Goal: Contribute content

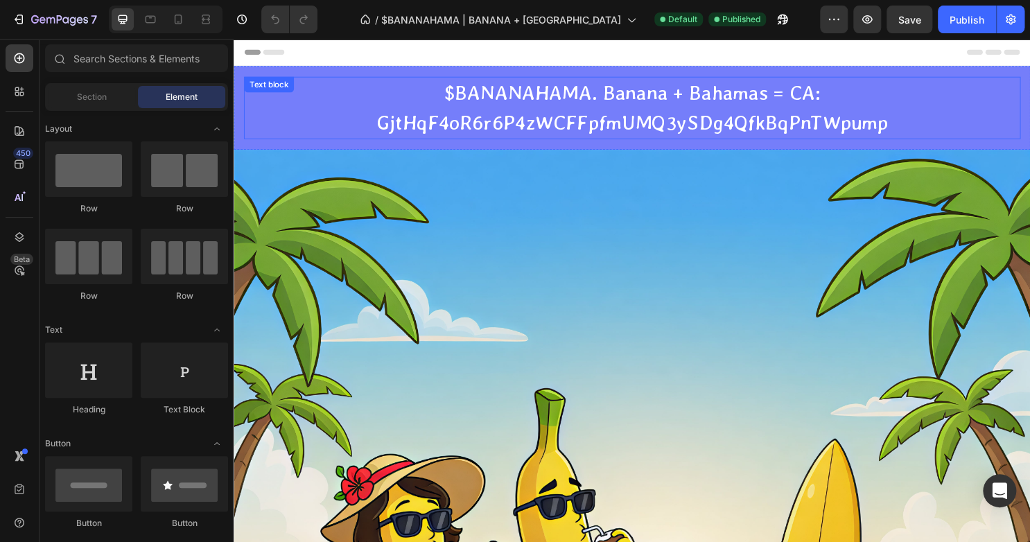
click at [568, 117] on p "$BANANAHAMA. Banana + Bahamas = CA: GjtHqF4oR6r6P4zWCFFpfmUMQ3ySDg4QfkBqPnTWpump" at bounding box center [649, 111] width 808 height 62
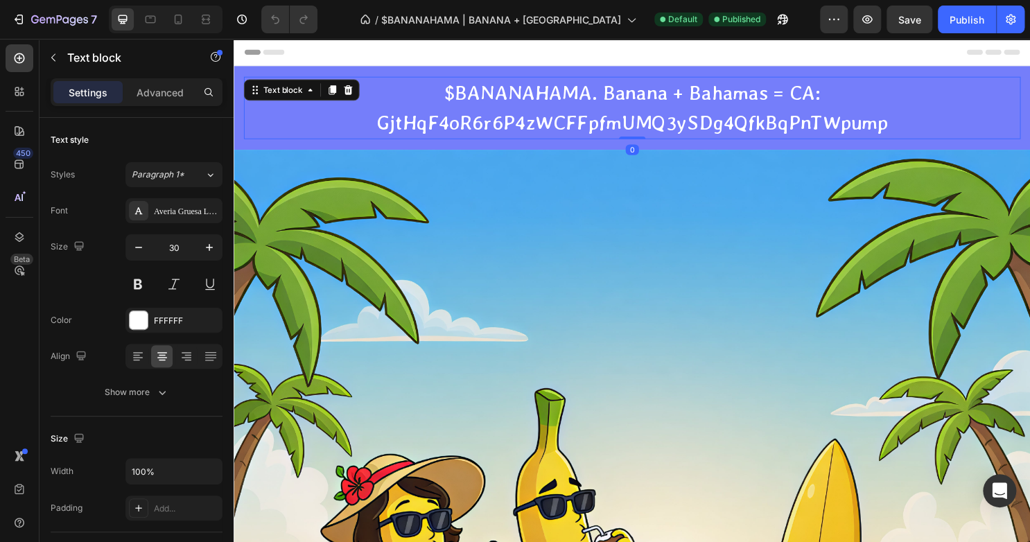
click at [716, 116] on p "$BANANAHAMA. Banana + Bahamas = CA: GjtHqF4oR6r6P4zWCFFpfmUMQ3ySDg4QfkBqPnTWpump" at bounding box center [649, 111] width 808 height 62
click at [803, 98] on p "$BANANAHAMA. Banana + Bahamas = CA: GjtHqF4oR6r6P4zWCFFpfmUMQ3ySDg4QfkBqPnTWpump" at bounding box center [649, 111] width 808 height 62
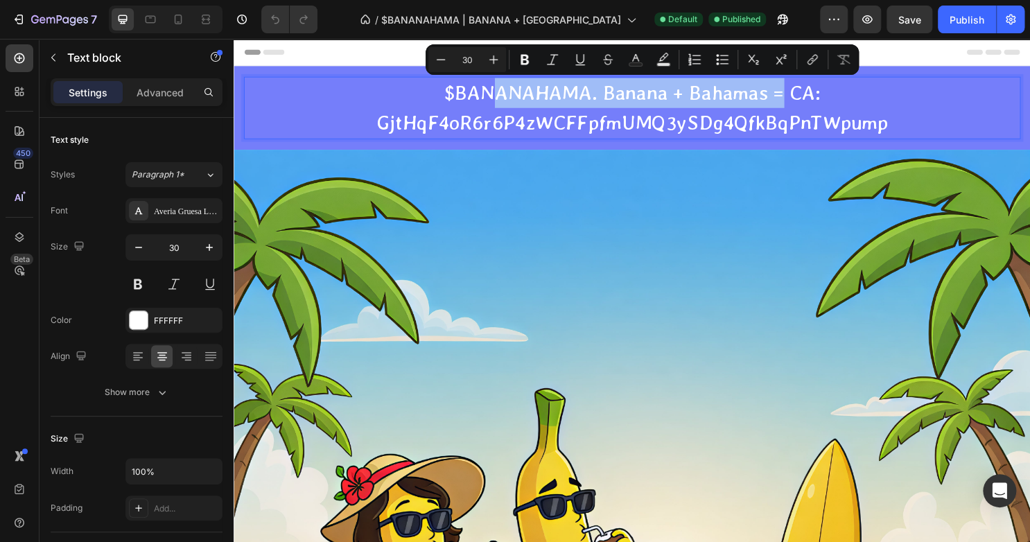
drag, startPoint x: 803, startPoint y: 98, endPoint x: 510, endPoint y: 89, distance: 293.4
click at [505, 91] on p "$BANANAHAMA. Banana + Bahamas = CA: GjtHqF4oR6r6P4zWCFFpfmUMQ3ySDg4QfkBqPnTWpump" at bounding box center [649, 111] width 808 height 62
click at [600, 96] on p "$BANANAHAMA. Banana + Bahamas = CA: GjtHqF4oR6r6P4zWCFFpfmUMQ3ySDg4QfkBqPnTWpump" at bounding box center [649, 111] width 808 height 62
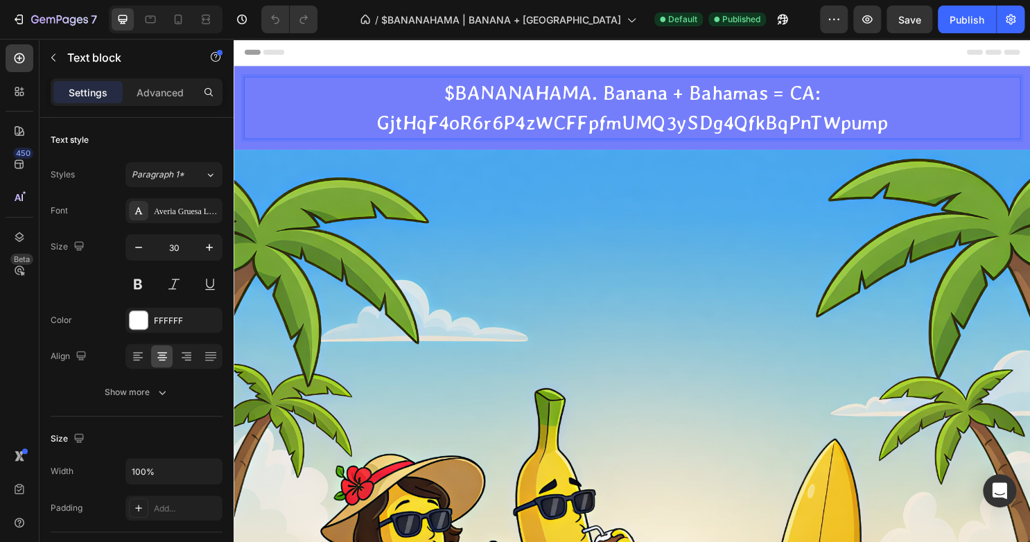
click at [602, 96] on p "$BANANAHAMA. Banana + Bahamas = CA: GjtHqF4oR6r6P4zWCFFpfmUMQ3ySDg4QfkBqPnTWpump" at bounding box center [649, 111] width 808 height 62
drag, startPoint x: 603, startPoint y: 98, endPoint x: 436, endPoint y: 92, distance: 167.2
click at [436, 92] on p "$BANANAHAMA. Banana + Bahamas = CA: GjtHqF4oR6r6P4zWCFFpfmUMQ3ySDg4QfkBqPnTWpump" at bounding box center [649, 111] width 808 height 62
drag, startPoint x: 476, startPoint y: 92, endPoint x: 596, endPoint y: 101, distance: 121.0
click at [596, 101] on p "$BANANAHAMA. Banana + Bahamas = CA: GjtHqF4oR6r6P4zWCFFpfmUMQ3ySDg4QfkBqPnTWpump" at bounding box center [649, 111] width 808 height 62
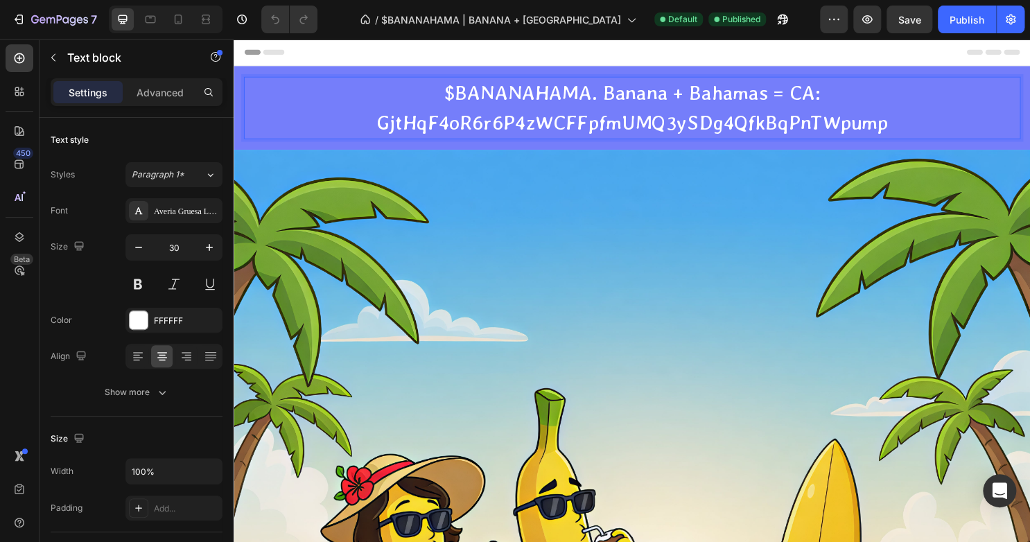
click at [602, 94] on p "$BANANAHAMA. Banana + Bahamas = CA: GjtHqF4oR6r6P4zWCFFpfmUMQ3ySDg4QfkBqPnTWpump" at bounding box center [649, 111] width 808 height 62
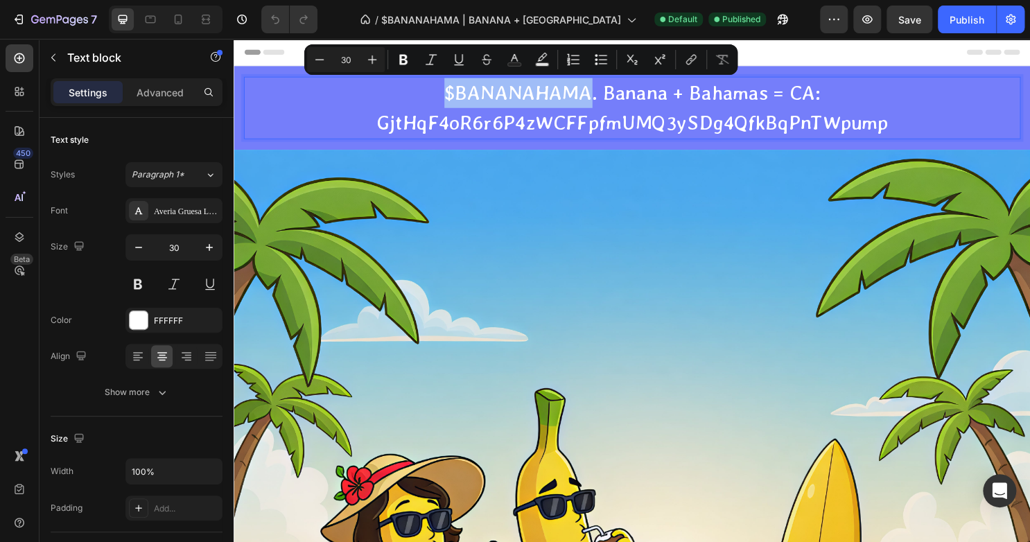
drag, startPoint x: 600, startPoint y: 96, endPoint x: 452, endPoint y: 95, distance: 148.4
click at [452, 95] on p "$BANANAHAMA. Banana + Bahamas = CA: GjtHqF4oR6r6P4zWCFFpfmUMQ3ySDg4QfkBqPnTWpump" at bounding box center [649, 111] width 808 height 62
copy p "$BANANAHAMA"
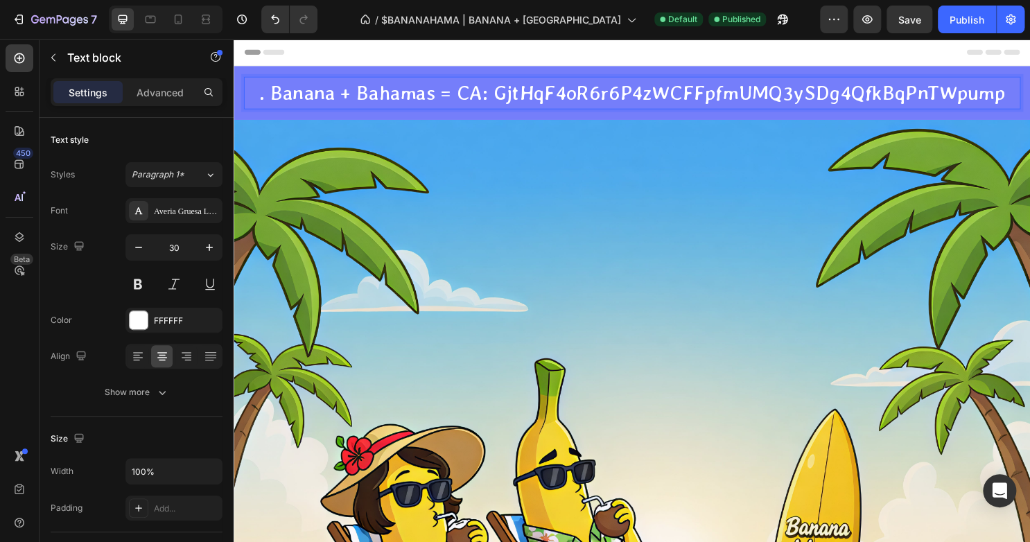
click at [264, 92] on p ". Banana + Bahamas = CA: GjtHqF4oR6r6P4zWCFFpfmUMQ3ySDg4QfkBqPnTWpump" at bounding box center [649, 95] width 808 height 31
click at [448, 94] on p "Banana + Bahamas = CA: GjtHqF4oR6r6P4zWCFFpfmUMQ3ySDg4QfkBqPnTWpump" at bounding box center [649, 95] width 808 height 31
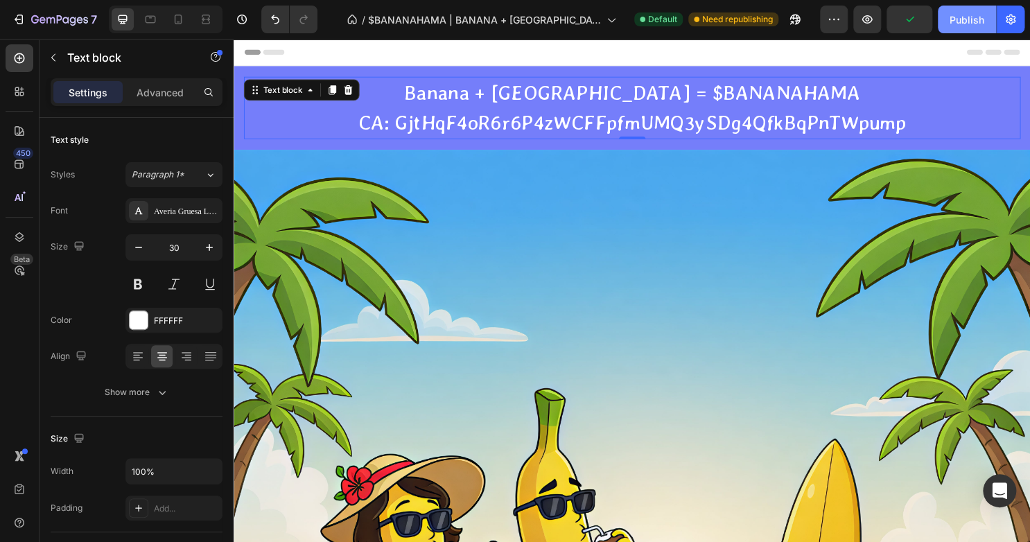
click at [974, 21] on div "Publish" at bounding box center [967, 19] width 35 height 15
click at [895, 126] on p "CA: GjtHqF4oR6r6P4zWCFFpfmUMQ3ySDg4QfkBqPnTWpump" at bounding box center [649, 126] width 808 height 31
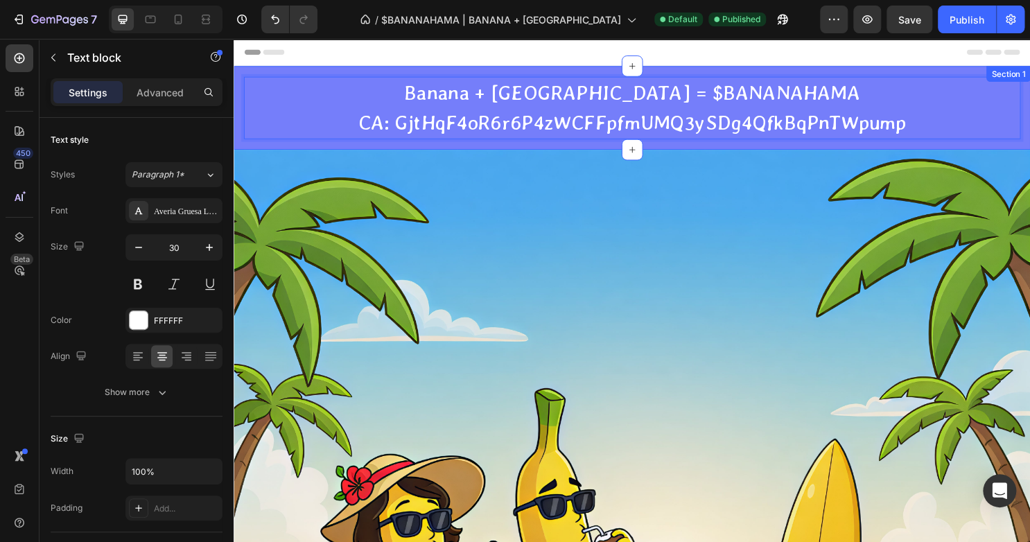
drag, startPoint x: 932, startPoint y: 128, endPoint x: 402, endPoint y: 150, distance: 530.8
click at [402, 150] on div "Banana + Bahamas = $BANANAHAMA CA: GjtHqF4oR6r6P4zWCFFpfmUMQ3ySDg4QfkBqPnTWpump…" at bounding box center [650, 110] width 832 height 87
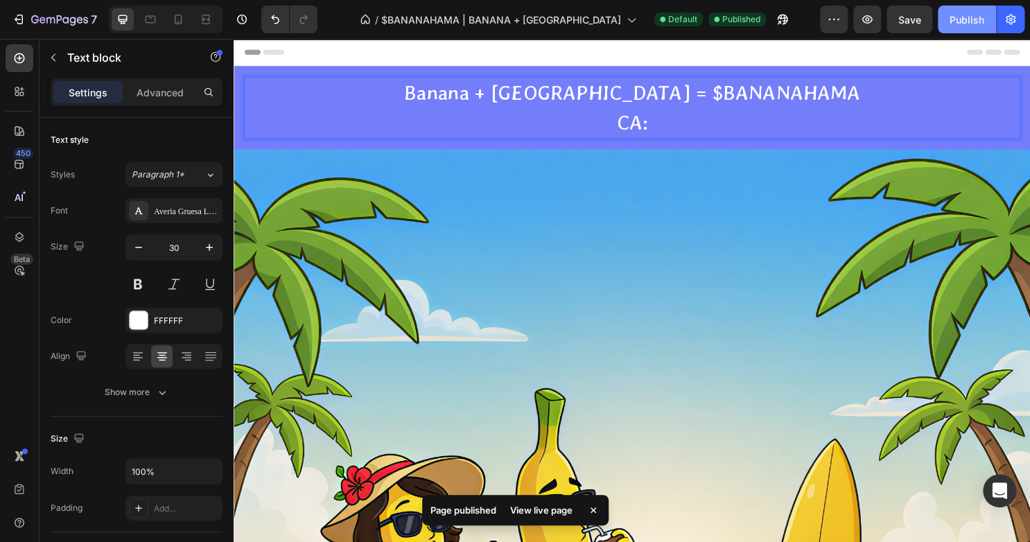
click at [976, 15] on div "Publish" at bounding box center [967, 19] width 35 height 15
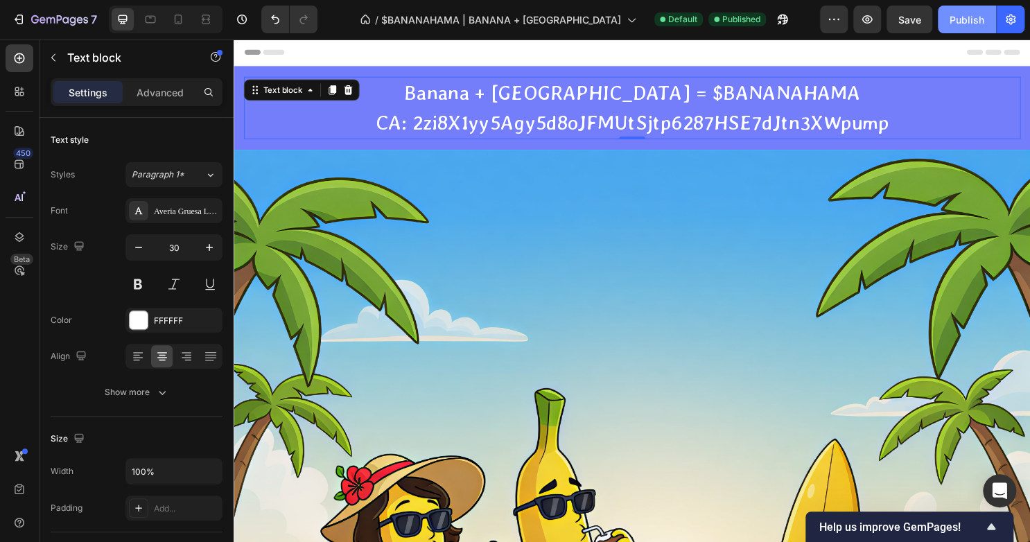
click at [955, 28] on button "Publish" at bounding box center [967, 20] width 58 height 28
drag, startPoint x: 923, startPoint y: 122, endPoint x: 423, endPoint y: 139, distance: 500.8
click at [423, 139] on p "CA: 2zi8X1yy5Agy5d8oJFMUtSjtp6287HSE7dJtn3XWpump" at bounding box center [649, 126] width 808 height 31
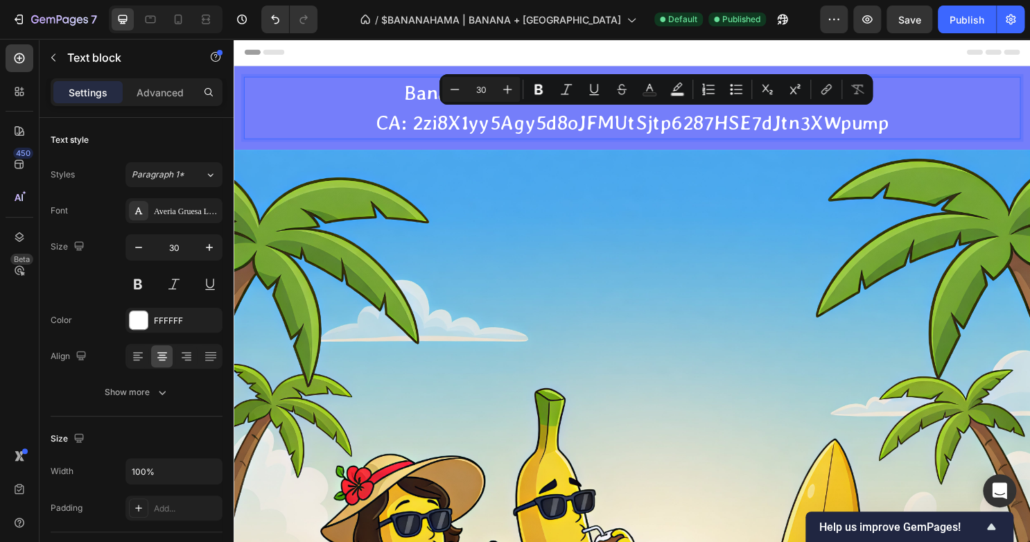
copy p "2zi8X1yy5Agy5d8oJFMUtSjtp6287HSE7dJtn3XWpump"
